Goal: Transaction & Acquisition: Purchase product/service

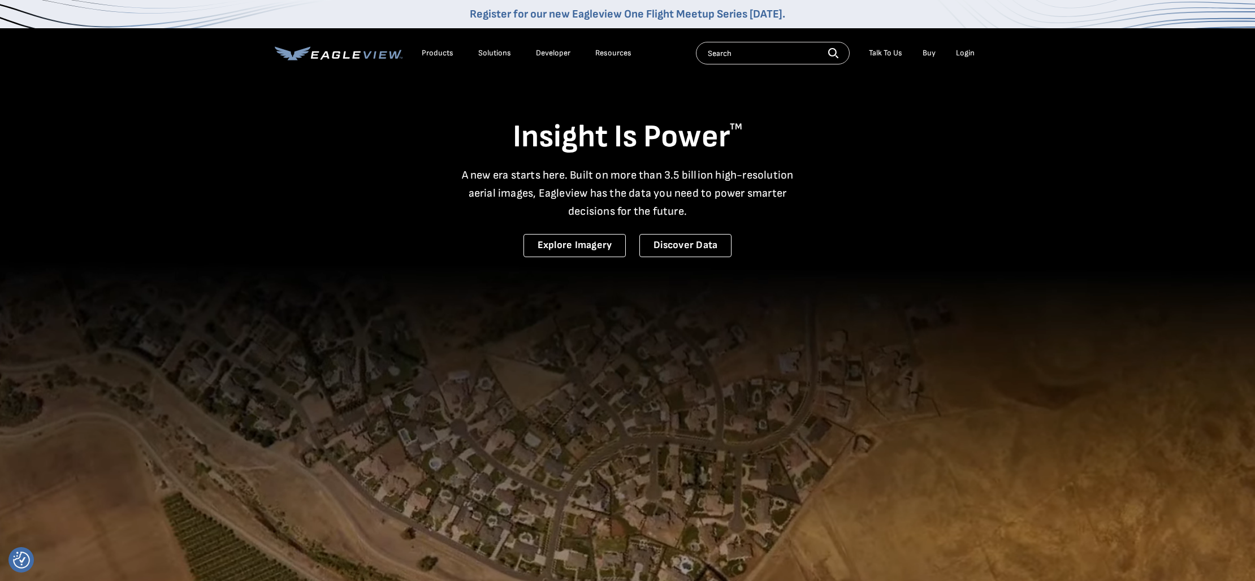
click at [969, 52] on div "Login" at bounding box center [965, 53] width 19 height 10
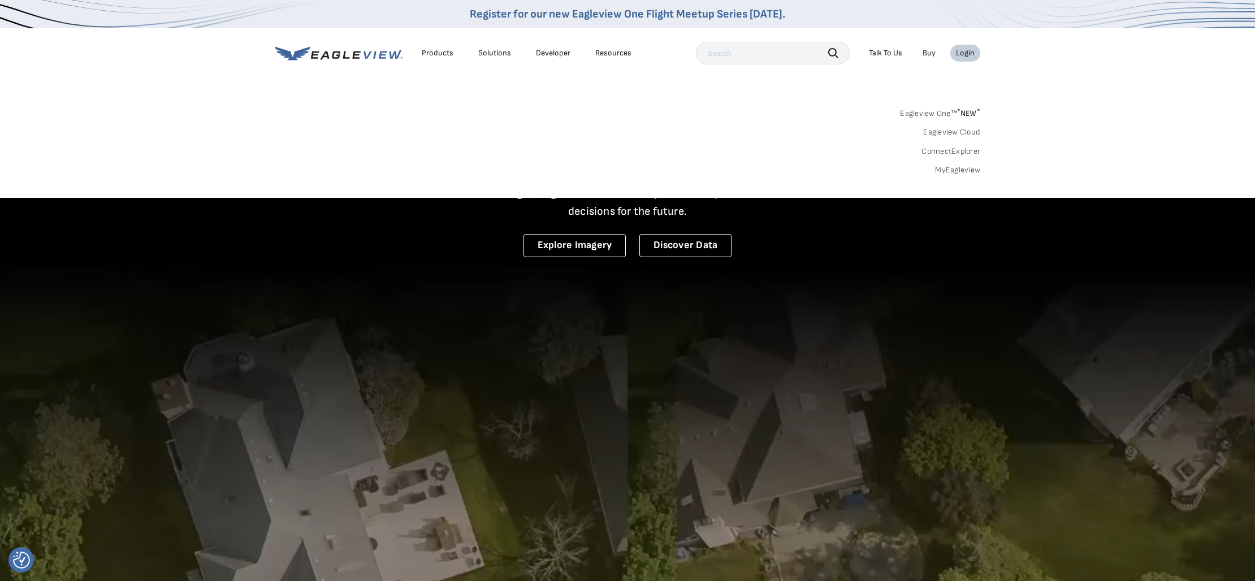
click at [968, 165] on link "MyEagleview" at bounding box center [957, 170] width 45 height 10
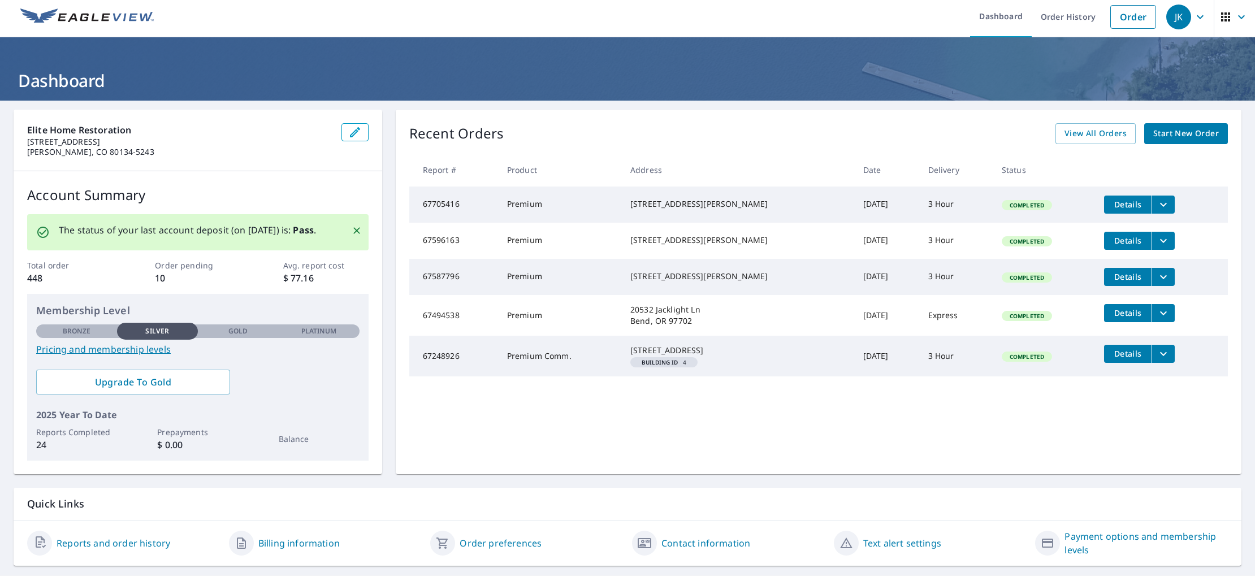
scroll to position [2, 0]
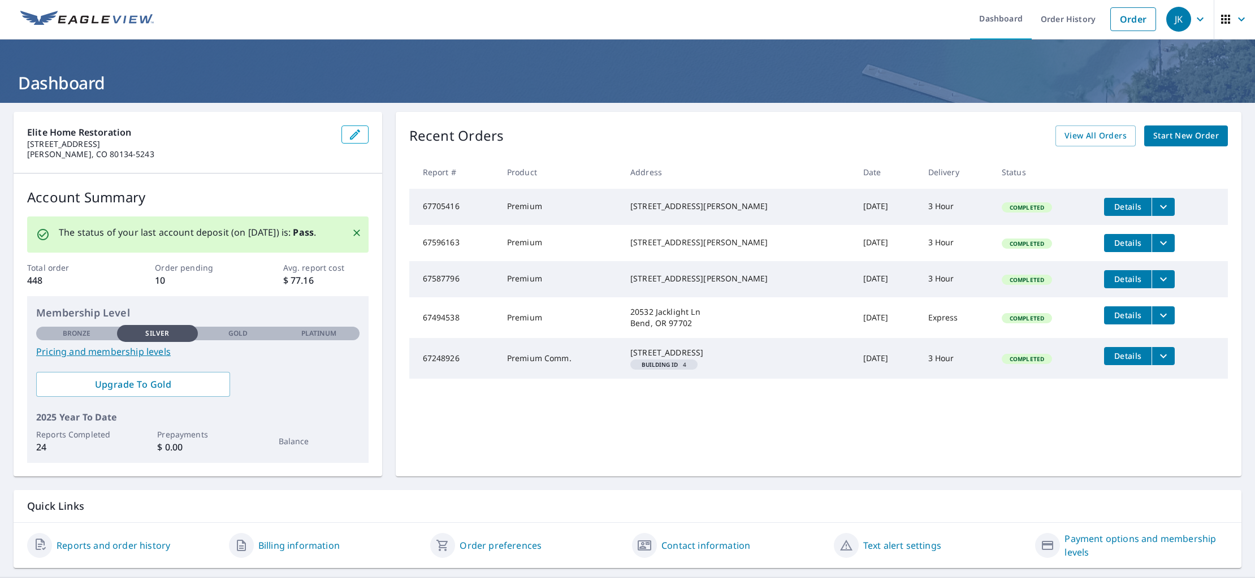
click at [1181, 129] on link "Start New Order" at bounding box center [1186, 135] width 84 height 21
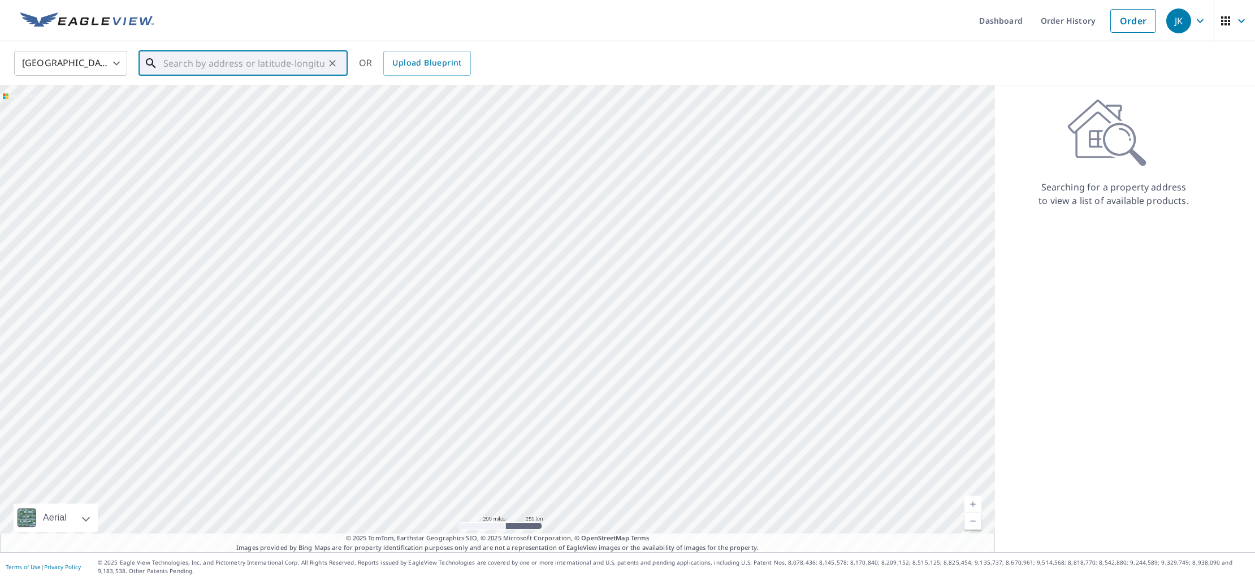
click at [204, 62] on input "text" at bounding box center [243, 63] width 161 height 32
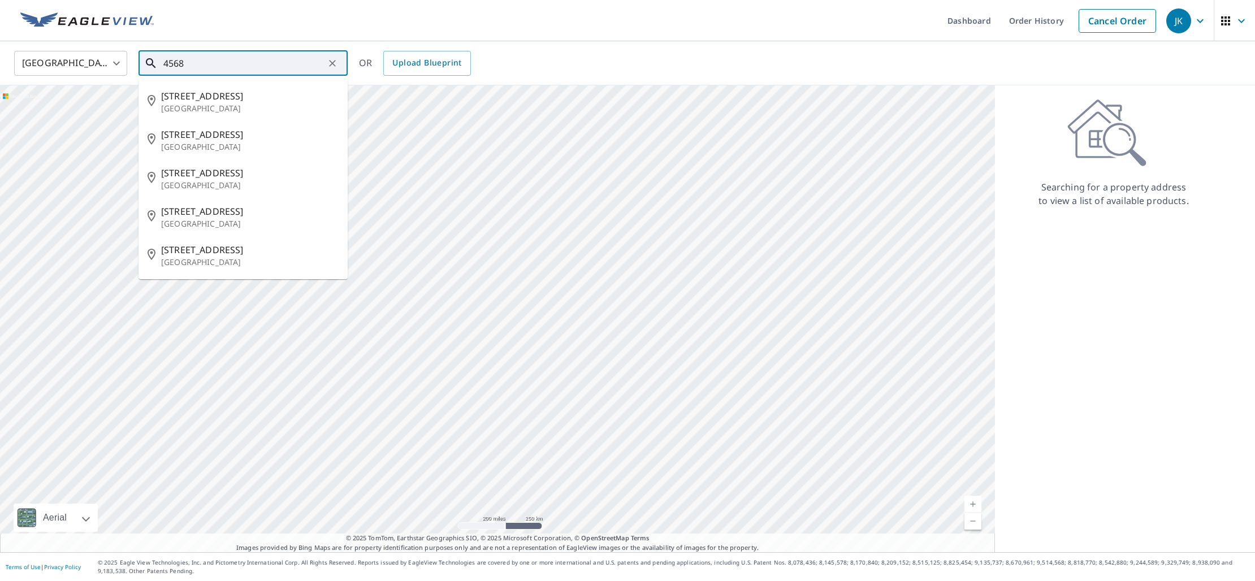
click at [250, 66] on input "4568" at bounding box center [243, 63] width 161 height 32
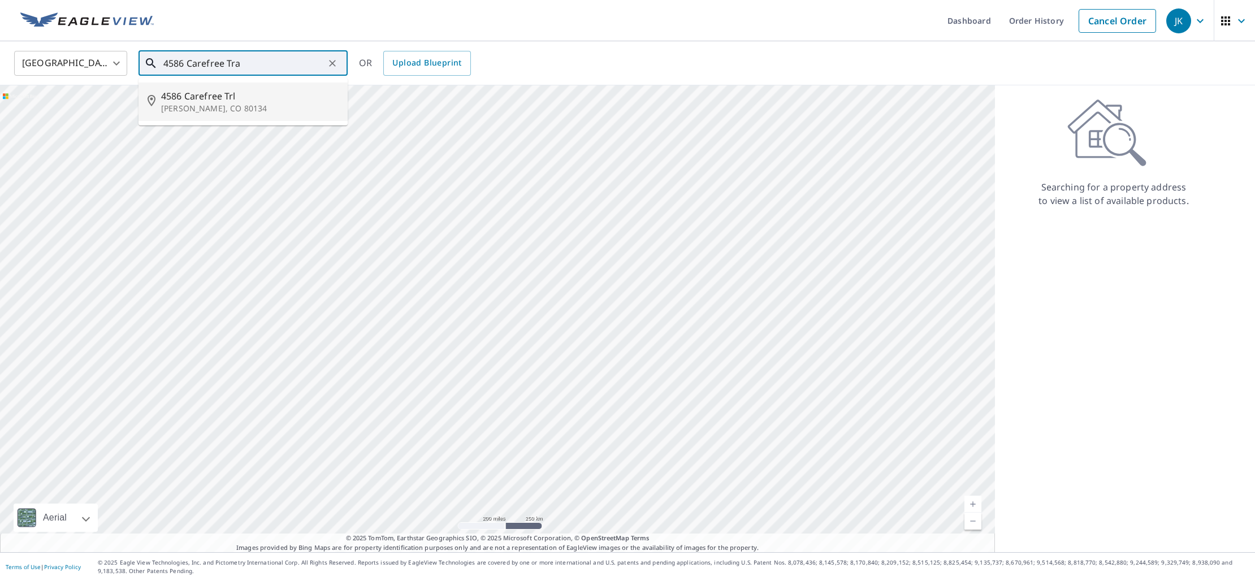
click at [209, 101] on span "4586 Carefree Trl" at bounding box center [250, 96] width 178 height 14
type input "4586 Carefree Trl Parker, CO 80134"
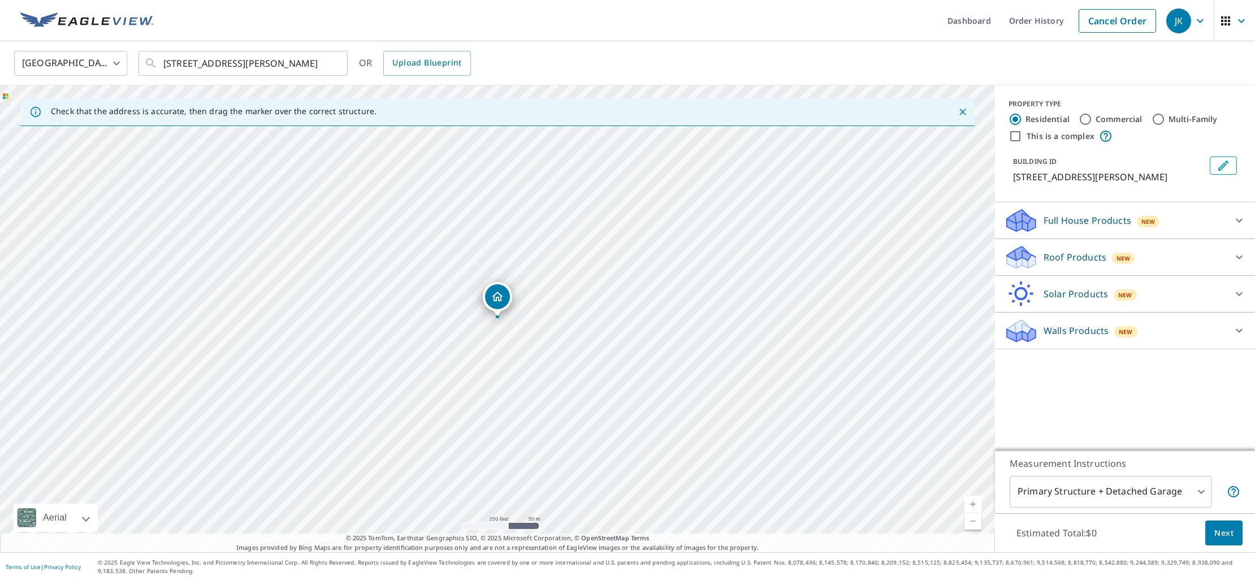
click at [1208, 254] on div "Roof Products New" at bounding box center [1115, 257] width 222 height 27
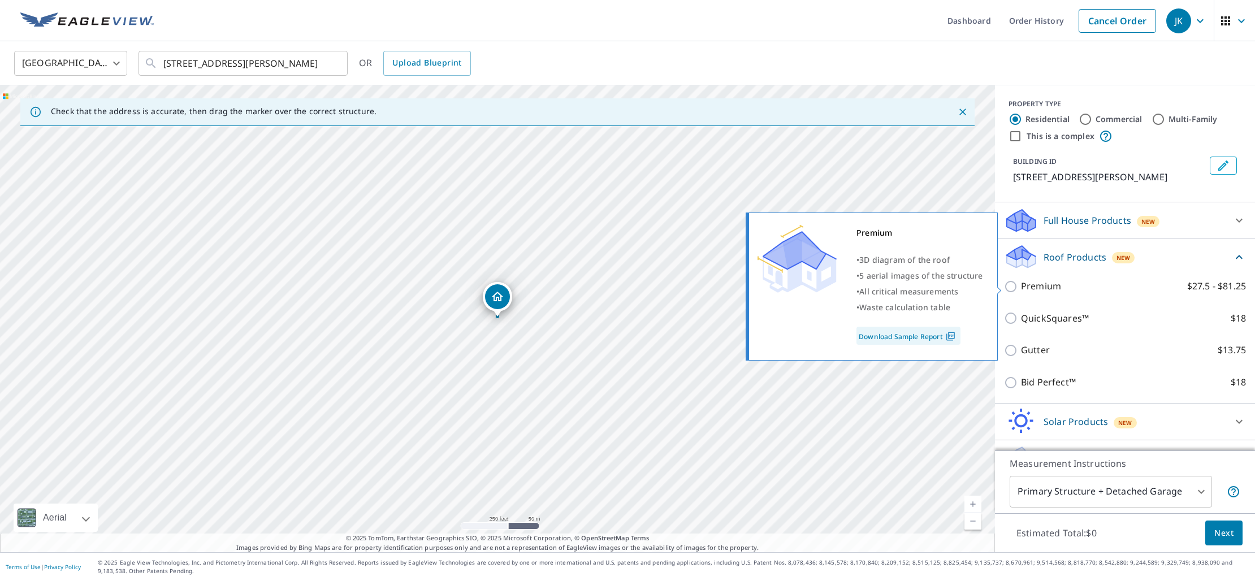
click at [1012, 285] on input "Premium $27.5 - $81.25" at bounding box center [1012, 287] width 17 height 14
checkbox input "true"
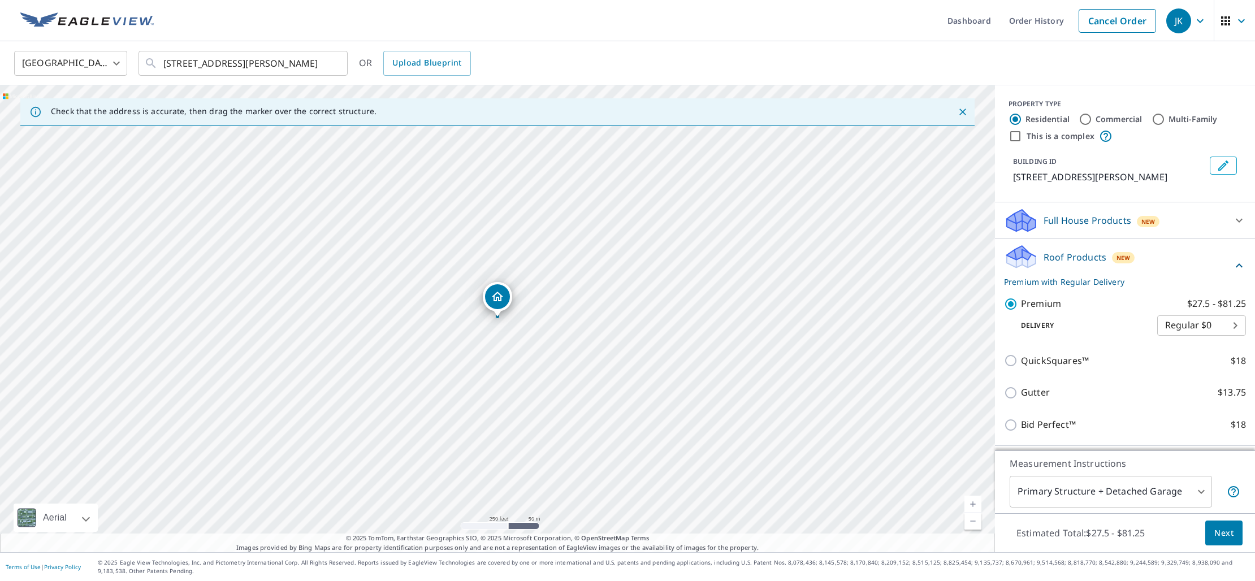
click at [1237, 329] on body "JK JK Dashboard Order History Cancel Order JK United States US ​ 4586 Carefree …" at bounding box center [627, 290] width 1255 height 581
click at [1220, 363] on li "3 Hour $39.5" at bounding box center [1201, 366] width 89 height 20
type input "7"
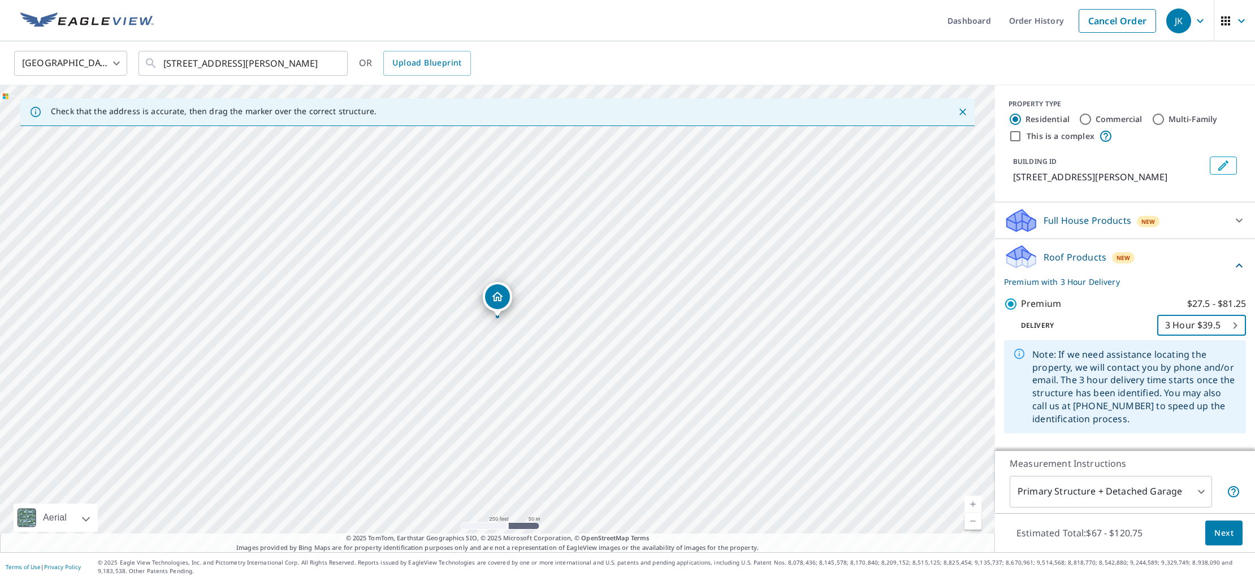
click at [1230, 534] on span "Next" at bounding box center [1223, 533] width 19 height 14
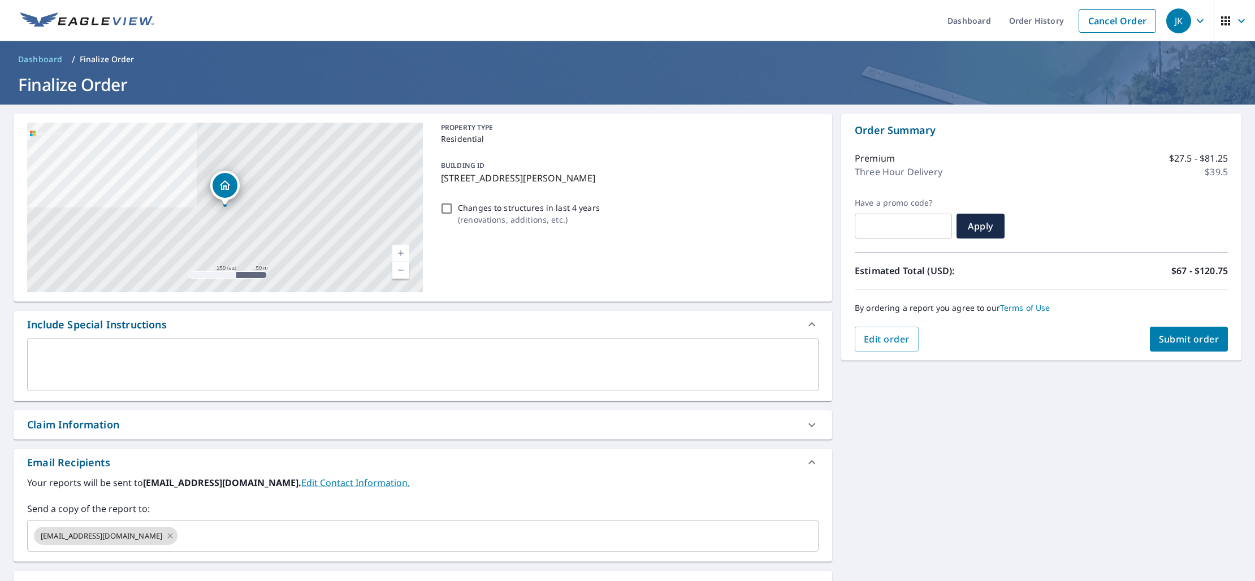
click at [489, 365] on textarea at bounding box center [423, 365] width 776 height 32
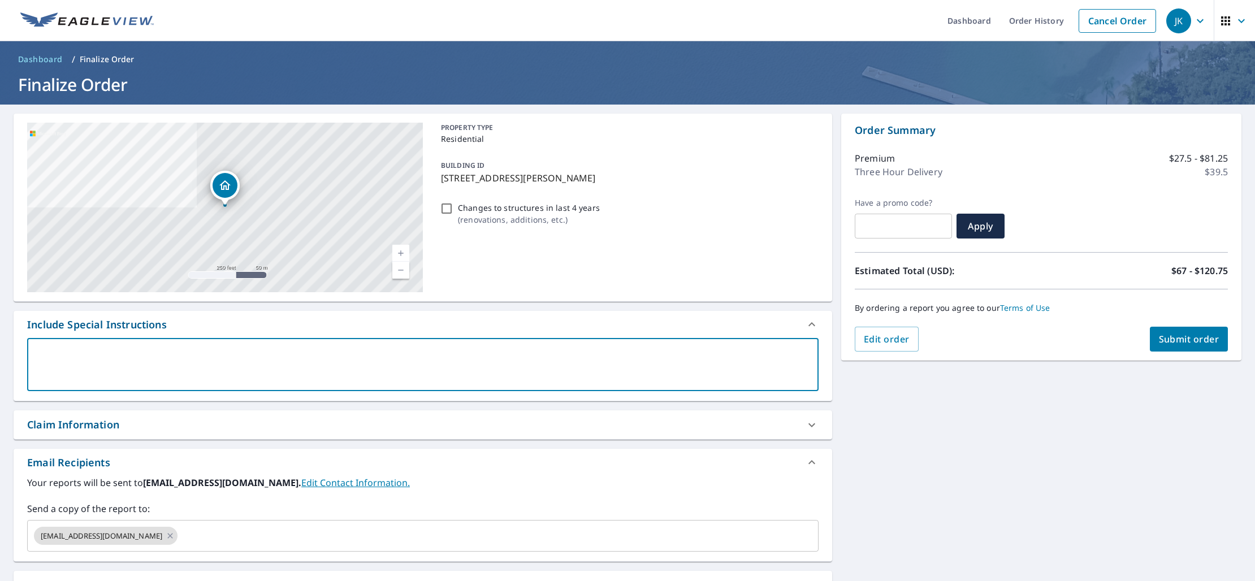
type textarea "N"
type textarea "x"
checkbox input "true"
type textarea "Ne"
type textarea "x"
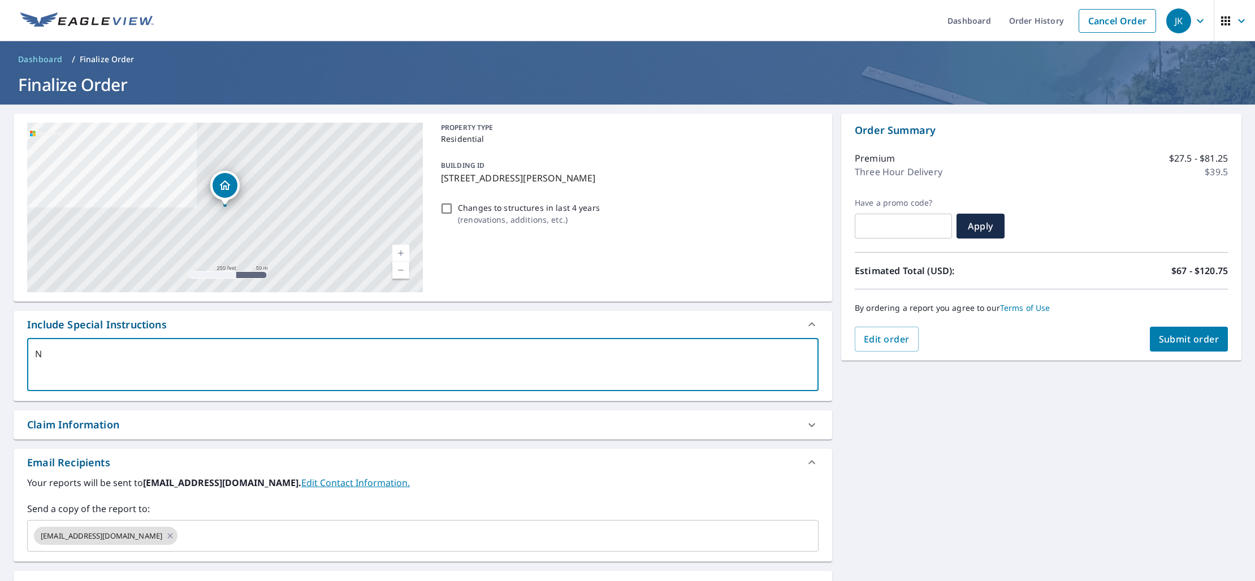
checkbox input "true"
type textarea "Nee"
type textarea "x"
checkbox input "true"
type textarea "Need"
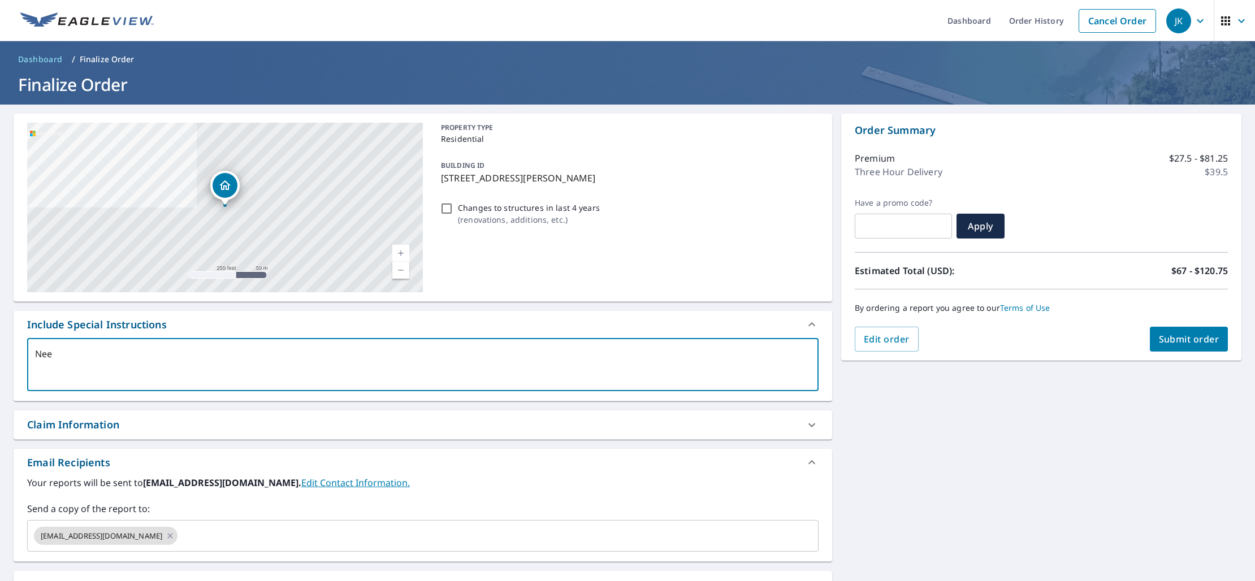
type textarea "x"
checkbox input "true"
type textarea "Need"
type textarea "x"
checkbox input "true"
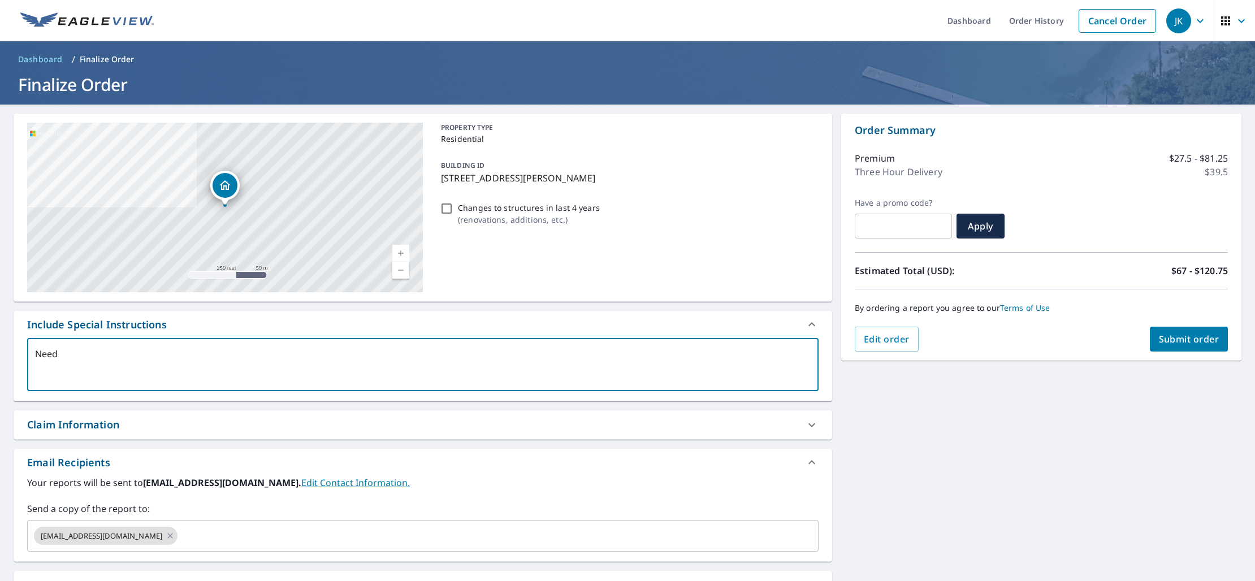
type textarea "Need A"
type textarea "x"
checkbox input "true"
type textarea "Need As"
type textarea "x"
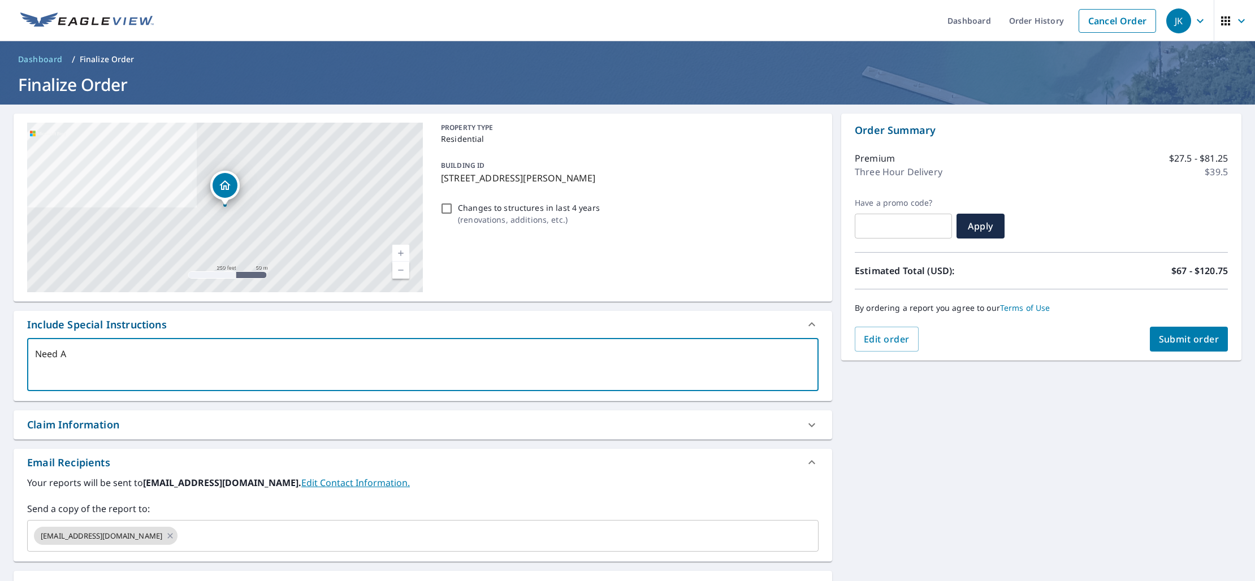
checkbox input "true"
type textarea "Need Asa"
type textarea "x"
checkbox input "true"
type textarea "Need Asap"
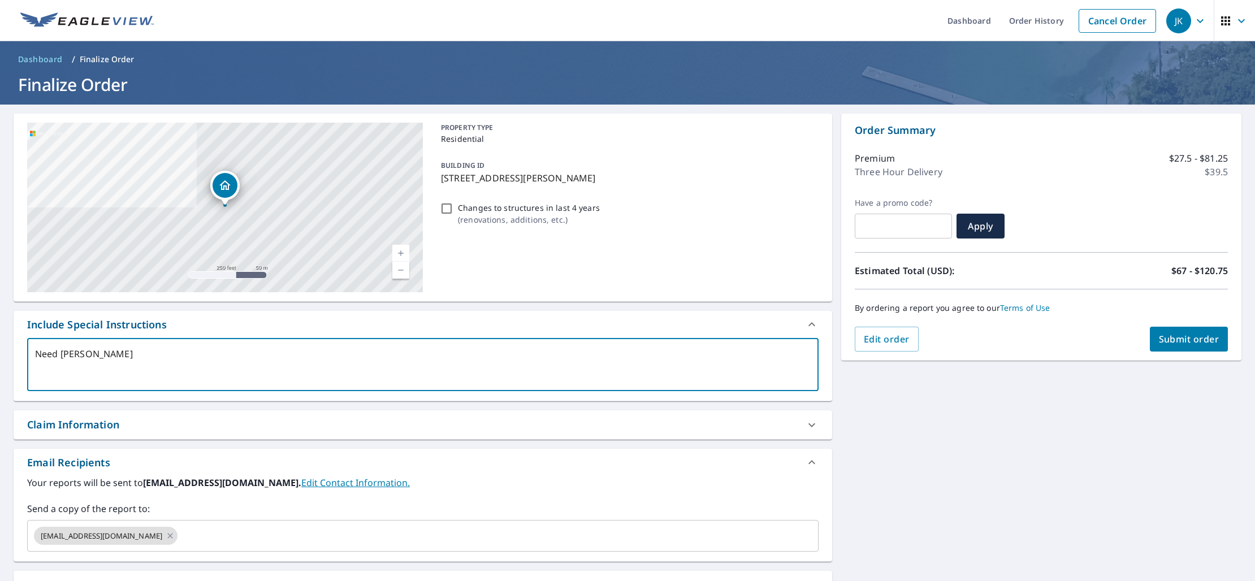
type textarea "x"
checkbox input "true"
type textarea "Need Asap"
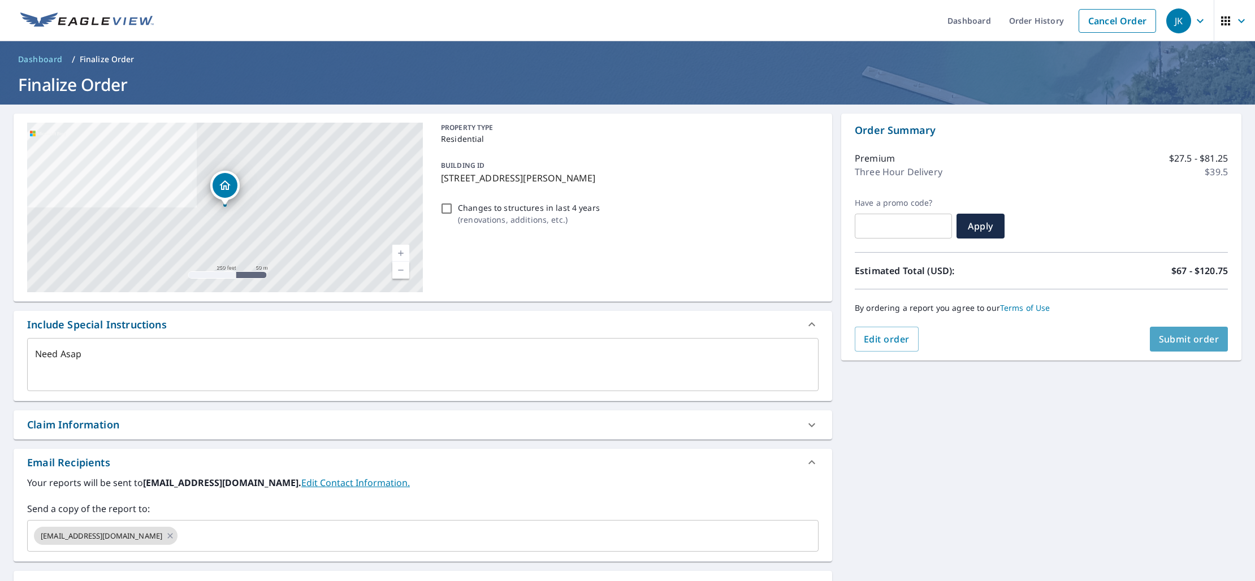
click at [1189, 340] on span "Submit order" at bounding box center [1189, 339] width 60 height 12
type textarea "x"
checkbox input "true"
